Goal: Information Seeking & Learning: Check status

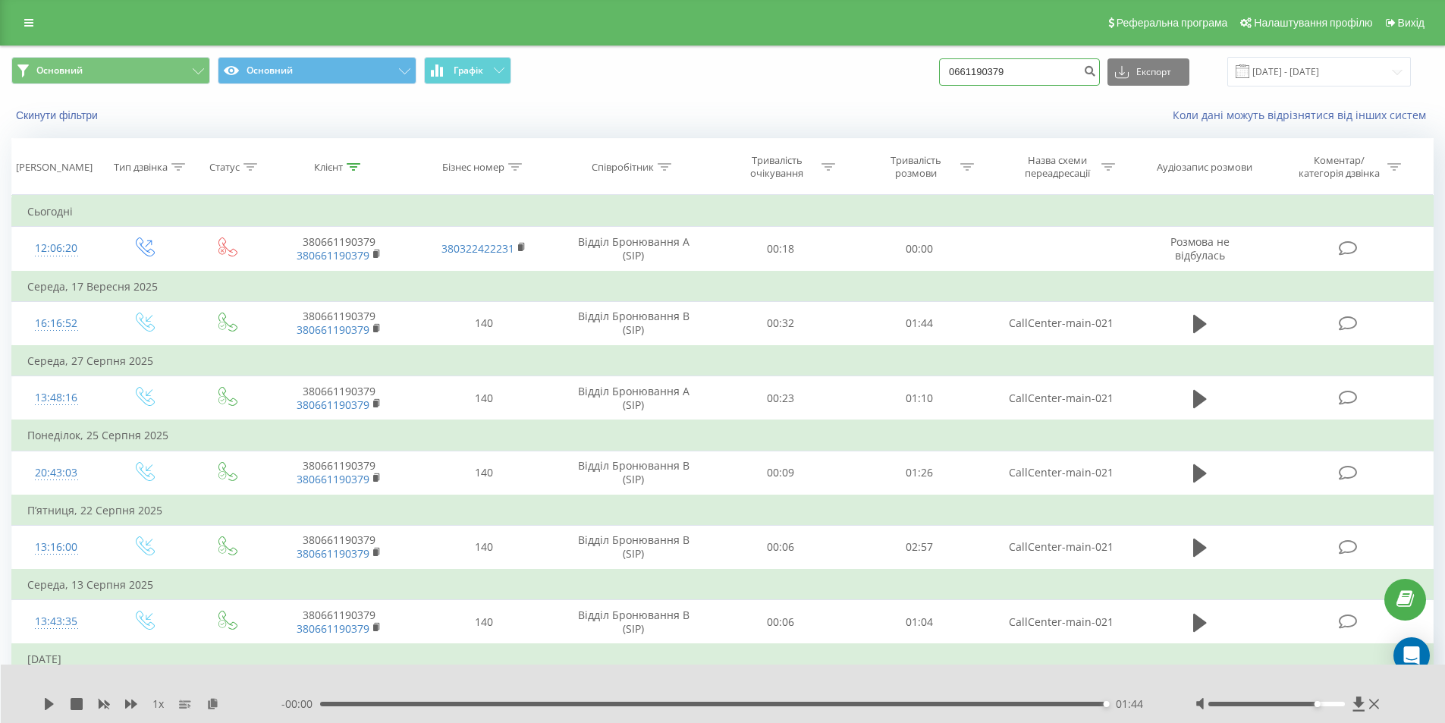
drag, startPoint x: 1042, startPoint y: 73, endPoint x: 916, endPoint y: 79, distance: 126.1
click at [916, 79] on div "Основний Основний Графік 0661190379 Експорт .csv .xls .xlsx 19.06.2025 - 19.09.…" at bounding box center [722, 72] width 1422 height 30
paste input "0960384049"
type input "0960384049"
click at [1096, 74] on icon "submit" at bounding box center [1089, 68] width 13 height 9
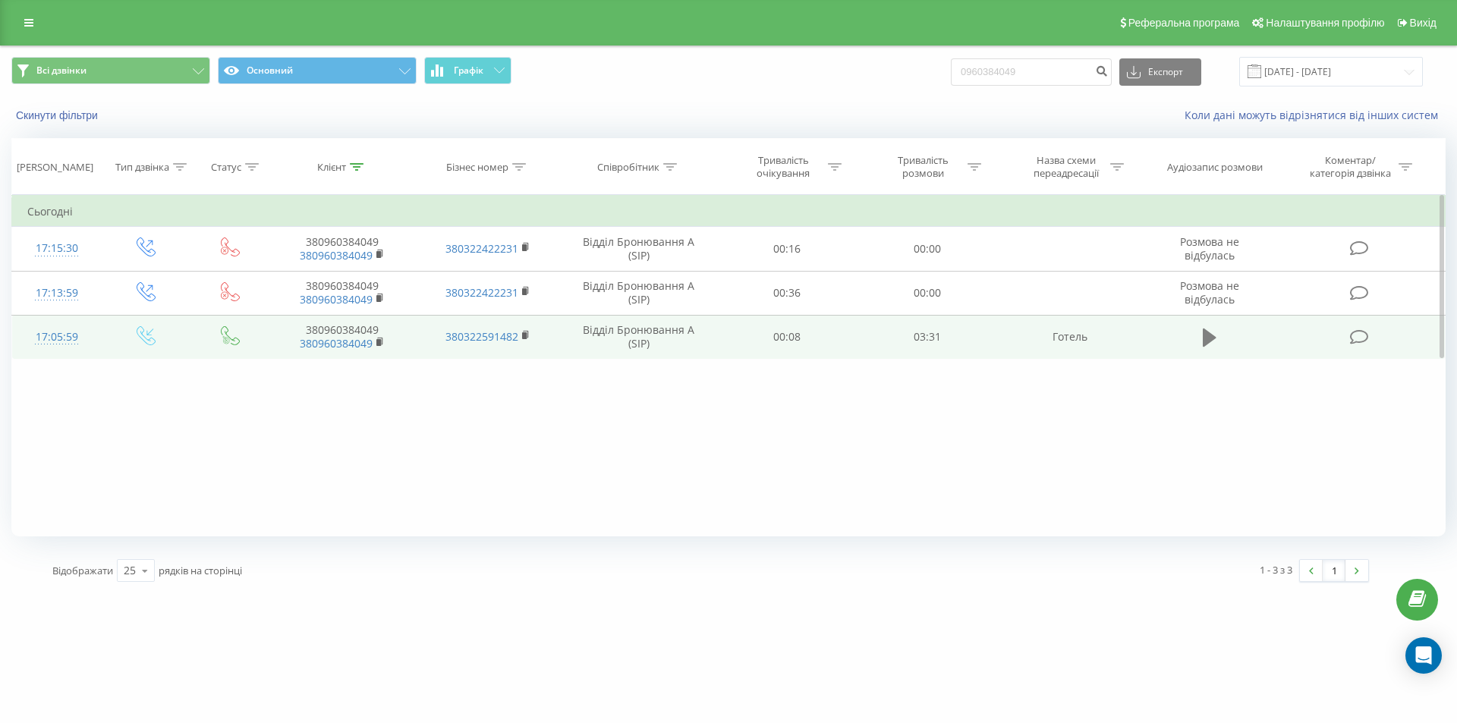
drag, startPoint x: 1210, startPoint y: 333, endPoint x: 1222, endPoint y: 350, distance: 20.6
click at [1211, 333] on icon at bounding box center [1209, 337] width 14 height 21
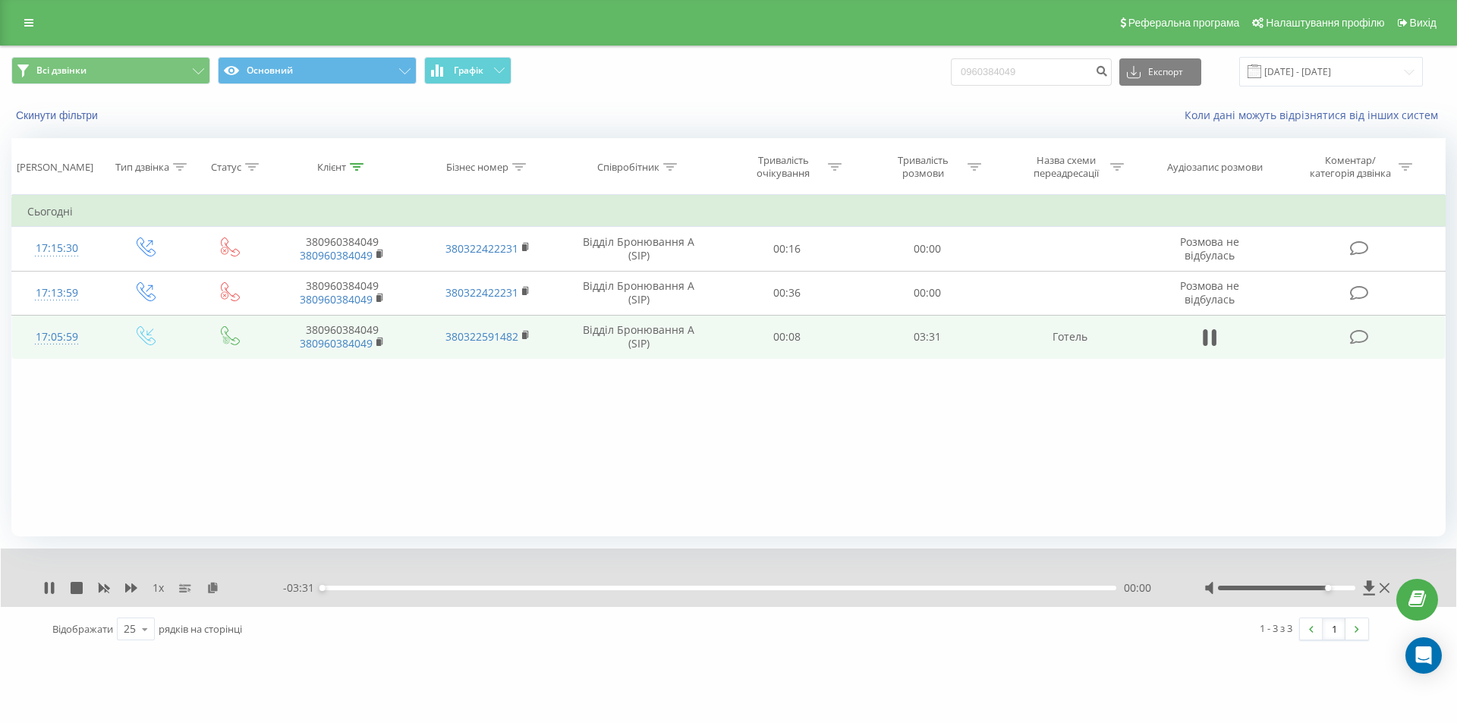
drag, startPoint x: 1288, startPoint y: 590, endPoint x: 1322, endPoint y: 590, distance: 33.4
click at [1322, 590] on div at bounding box center [1287, 588] width 138 height 5
drag, startPoint x: 50, startPoint y: 580, endPoint x: 287, endPoint y: 671, distance: 253.6
click at [50, 580] on div "1 x" at bounding box center [163, 587] width 240 height 15
drag, startPoint x: 45, startPoint y: 588, endPoint x: 228, endPoint y: 591, distance: 183.6
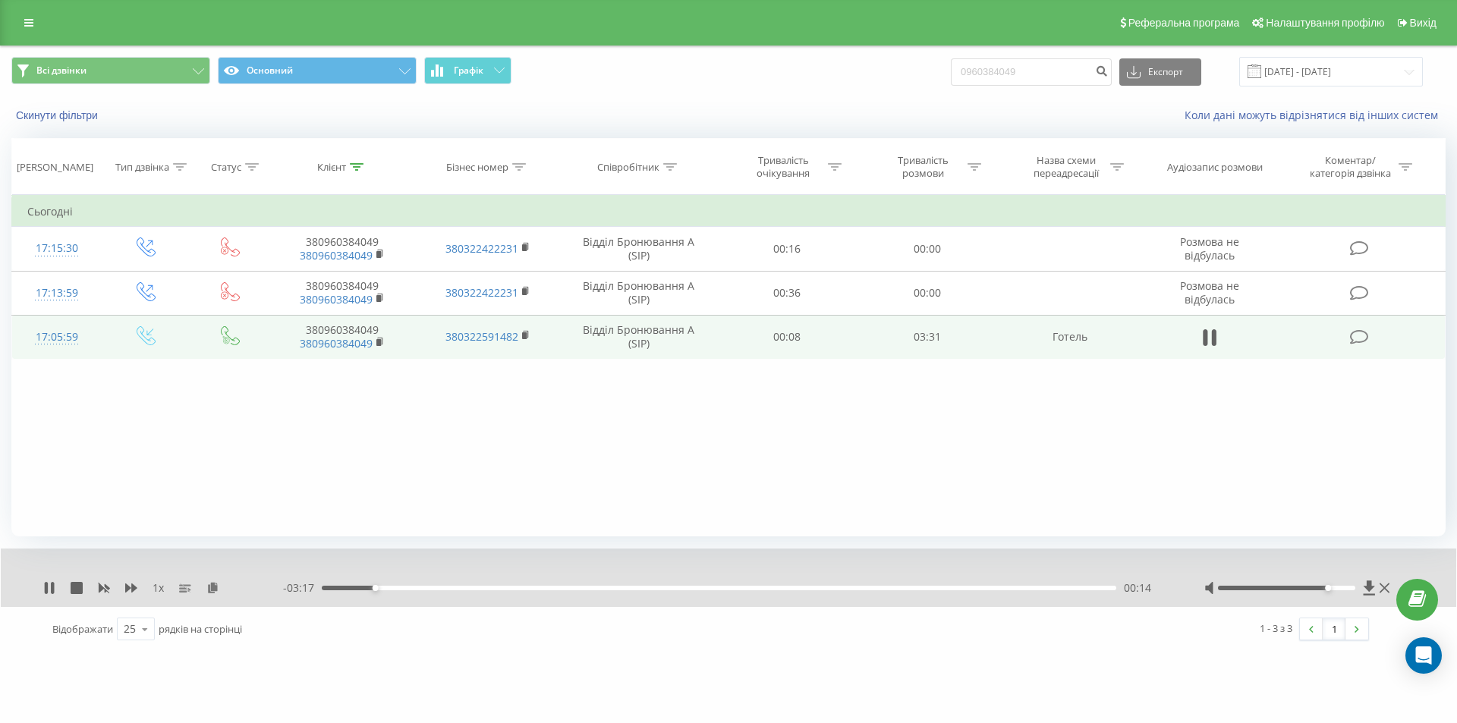
click at [45, 589] on icon at bounding box center [46, 588] width 3 height 12
